Goal: Communication & Community: Answer question/provide support

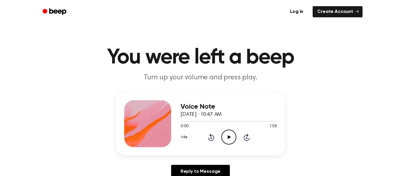
click at [231, 134] on icon "Play Audio" at bounding box center [228, 136] width 15 height 15
click at [226, 145] on div "Voice Note [DATE] · 10:47 AM 0:09 1:58 Your browser does not support the [objec…" at bounding box center [229, 123] width 96 height 47
click at [226, 140] on icon "Pause Audio" at bounding box center [228, 136] width 15 height 15
click at [210, 138] on icon "Rewind 5 seconds" at bounding box center [211, 137] width 6 height 8
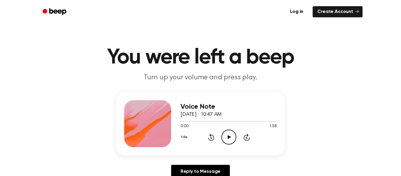
click at [210, 136] on icon at bounding box center [211, 137] width 6 height 7
click at [225, 136] on icon "Play Audio" at bounding box center [228, 136] width 15 height 15
click at [231, 134] on icon "Pause Audio" at bounding box center [228, 136] width 15 height 15
click at [230, 135] on icon "Play Audio" at bounding box center [228, 136] width 15 height 15
click at [222, 136] on circle at bounding box center [229, 137] width 14 height 14
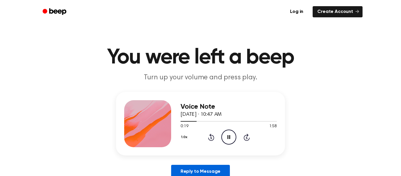
click at [193, 174] on link "Reply to Message" at bounding box center [200, 172] width 59 height 14
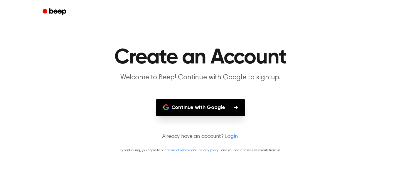
click at [215, 105] on button "Continue with Google" at bounding box center [200, 107] width 89 height 17
click at [236, 108] on icon "button" at bounding box center [236, 108] width 4 height 4
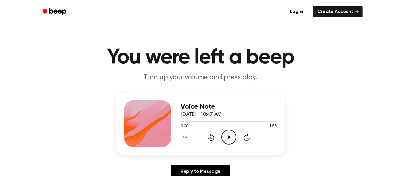
click at [230, 132] on icon "Play Audio" at bounding box center [228, 136] width 15 height 15
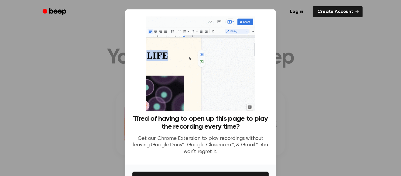
click at [294, 67] on div at bounding box center [200, 88] width 401 height 176
click at [212, 56] on img at bounding box center [200, 63] width 109 height 95
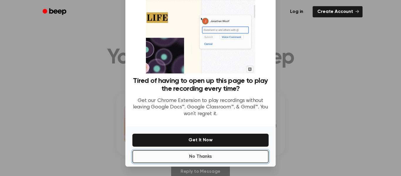
click at [165, 159] on button "No Thanks" at bounding box center [200, 156] width 136 height 13
